Goal: Task Accomplishment & Management: Complete application form

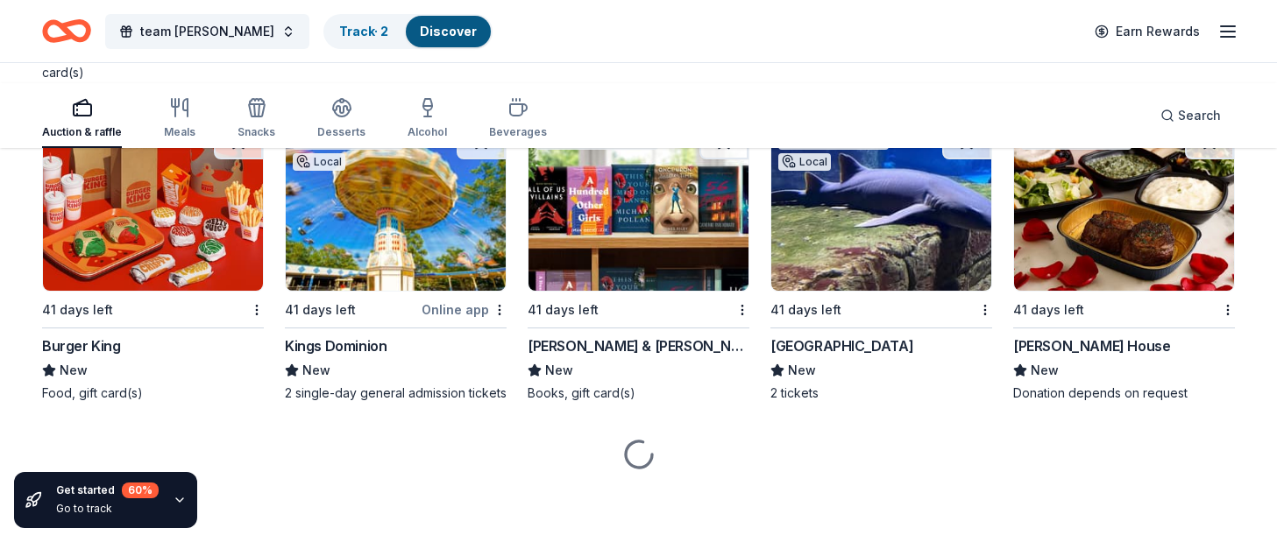
scroll to position [15685, 0]
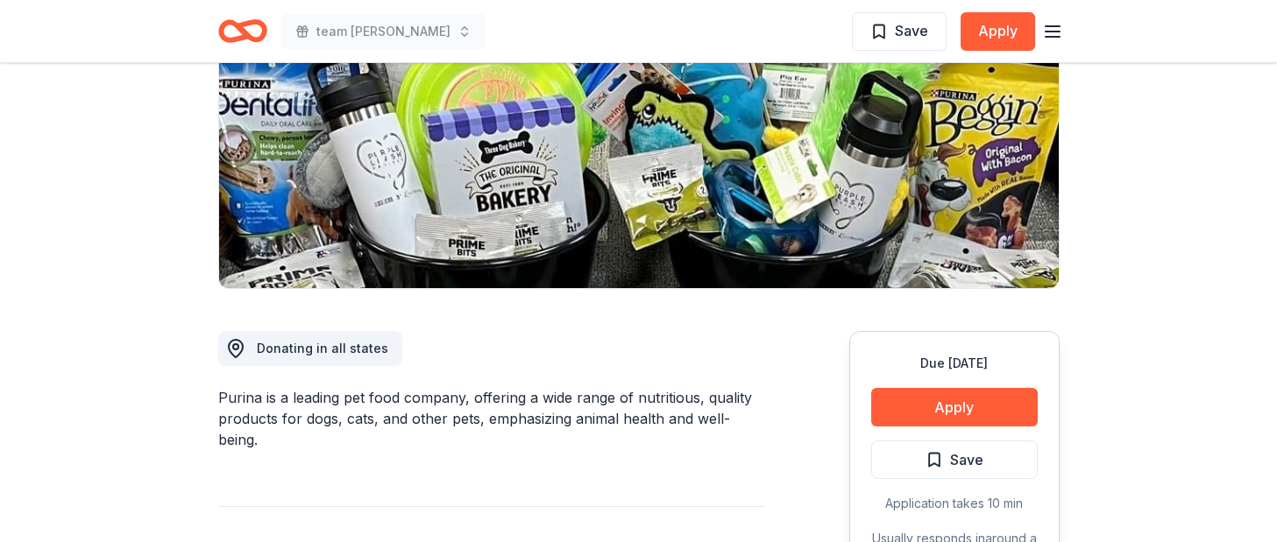
scroll to position [165, 0]
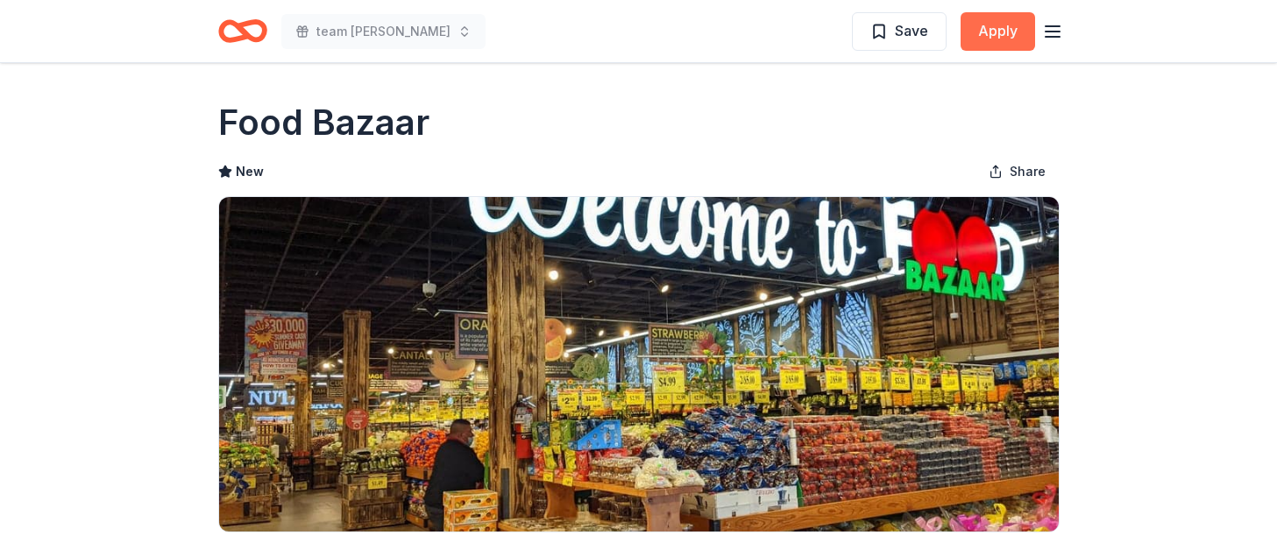
click at [967, 45] on button "Apply" at bounding box center [998, 31] width 74 height 39
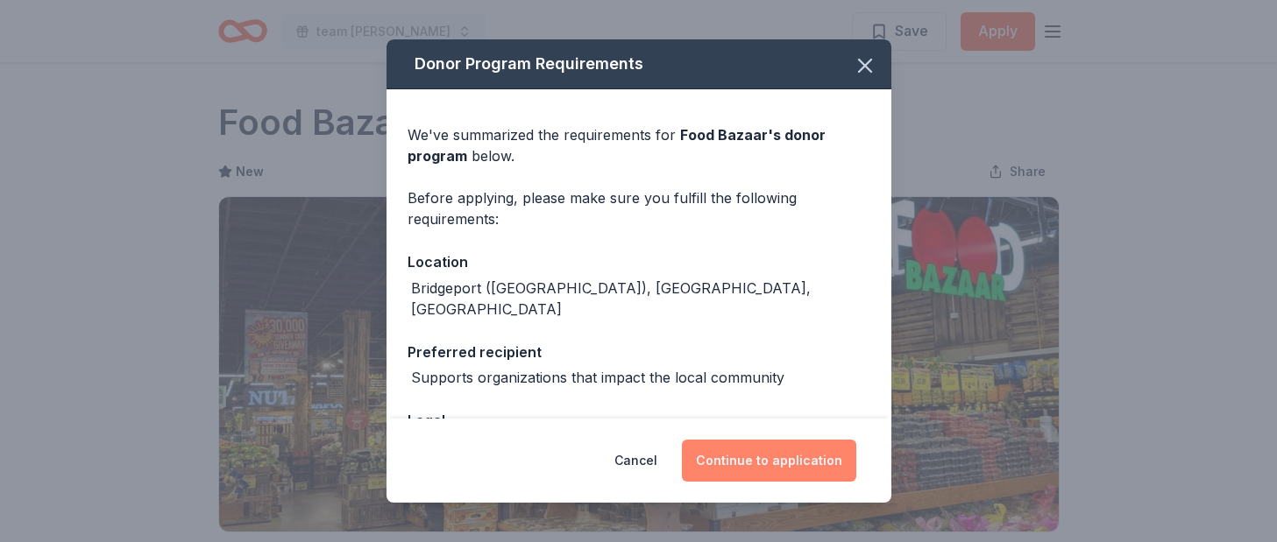
click at [829, 440] on button "Continue to application" at bounding box center [769, 461] width 174 height 42
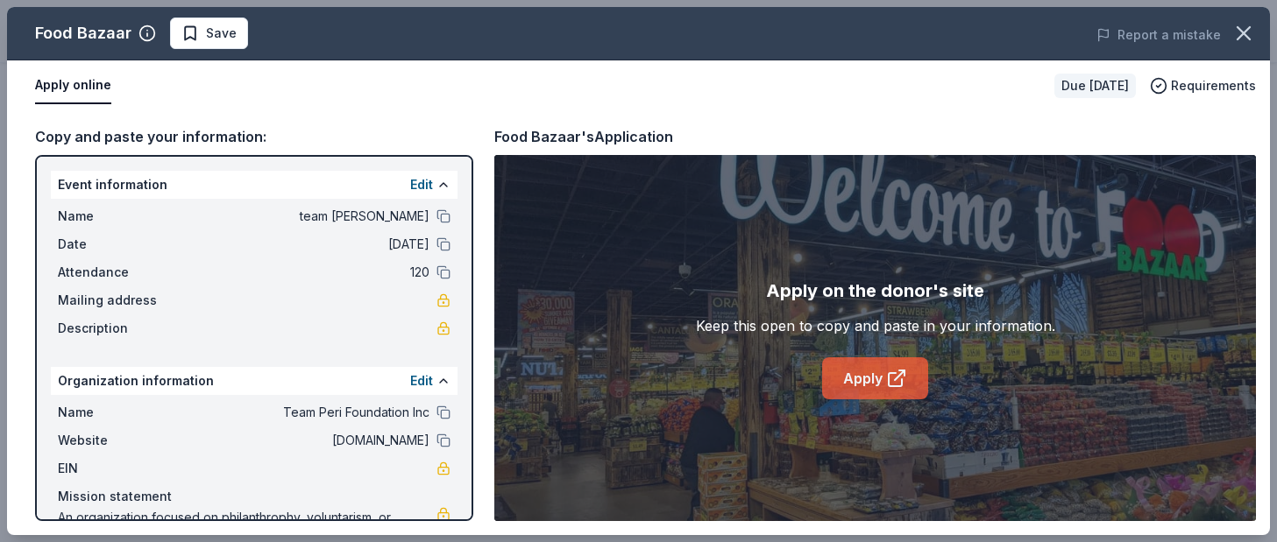
click at [826, 400] on link "Apply" at bounding box center [875, 379] width 106 height 42
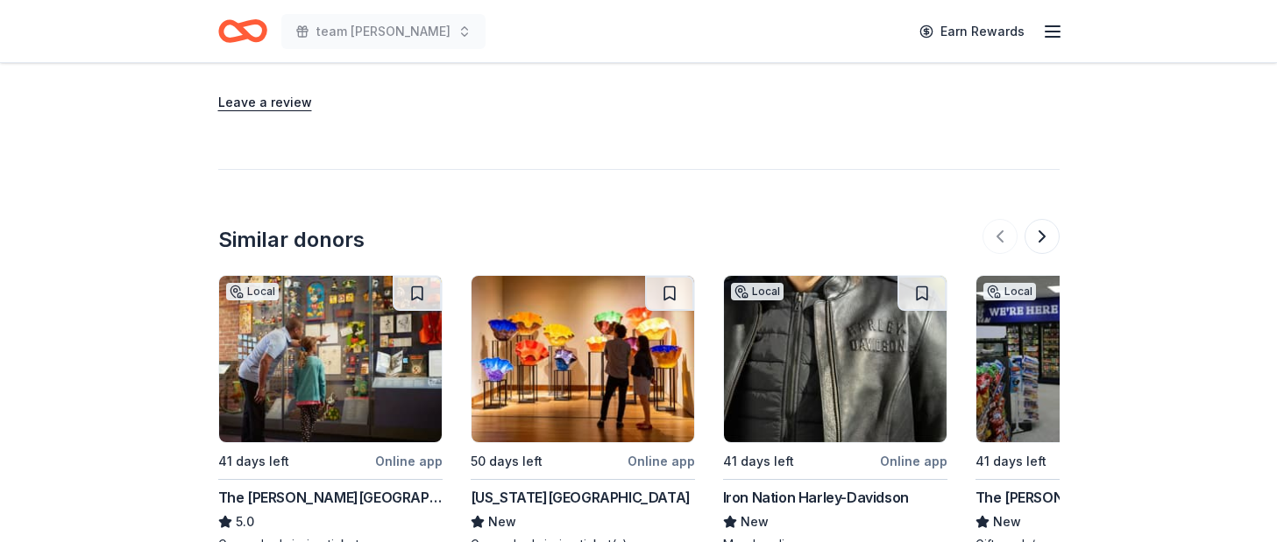
scroll to position [1901, 0]
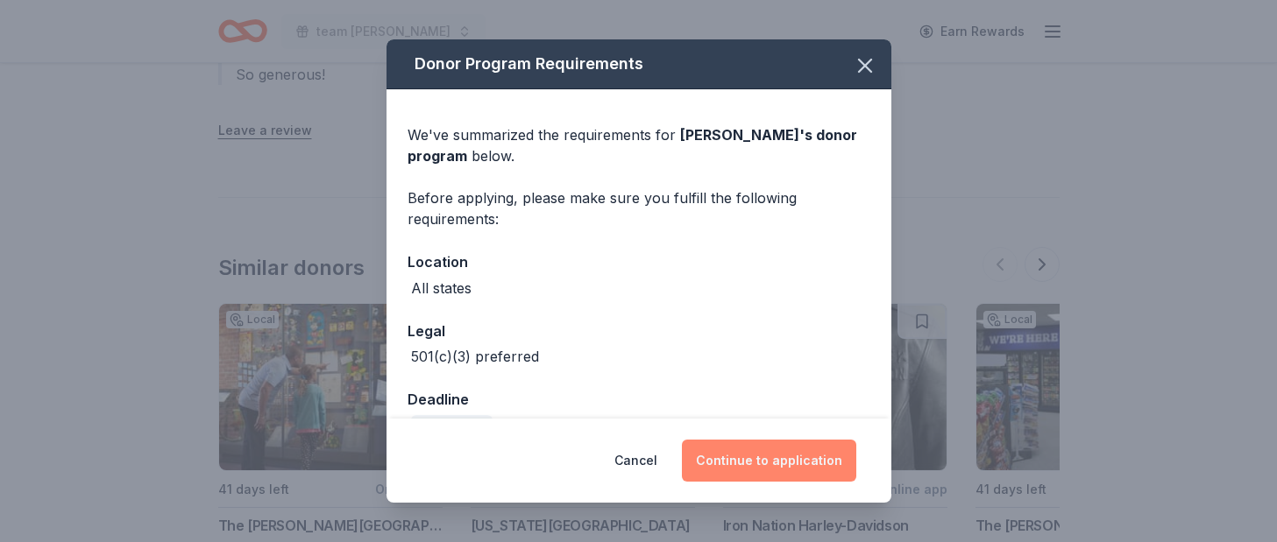
click at [800, 440] on button "Continue to application" at bounding box center [769, 461] width 174 height 42
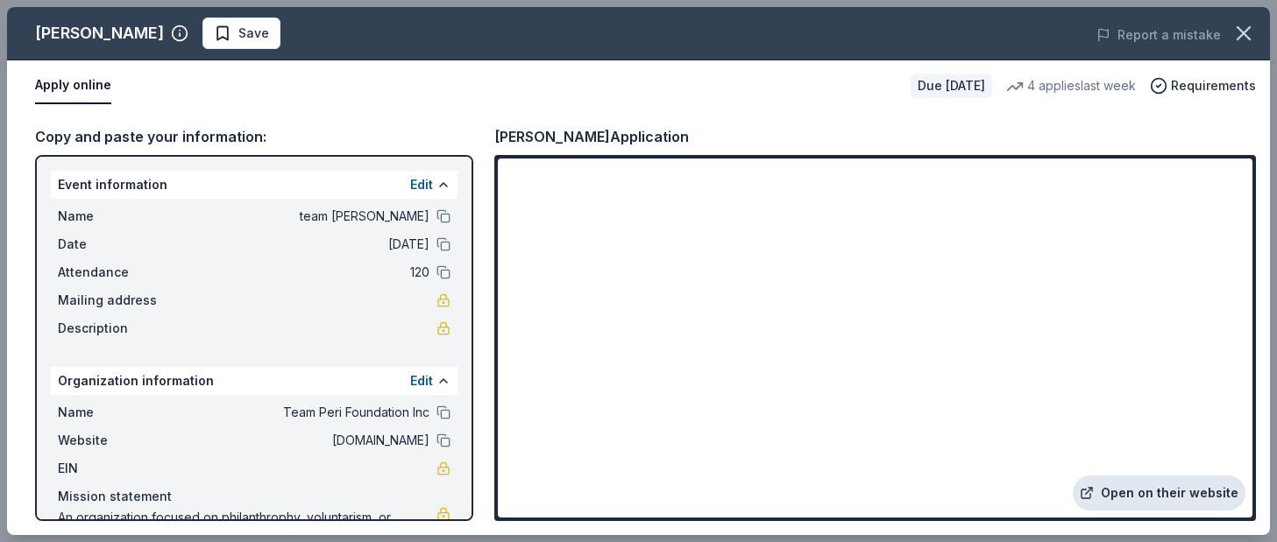
click at [1097, 476] on link "Open on their website" at bounding box center [1159, 493] width 173 height 35
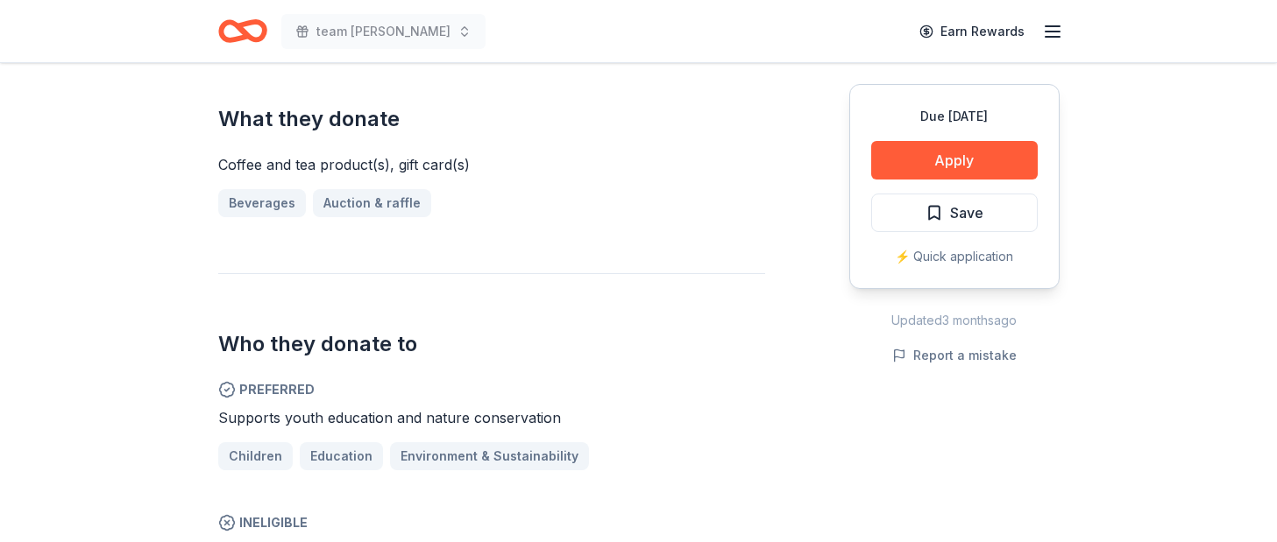
scroll to position [703, 0]
